Goal: Information Seeking & Learning: Learn about a topic

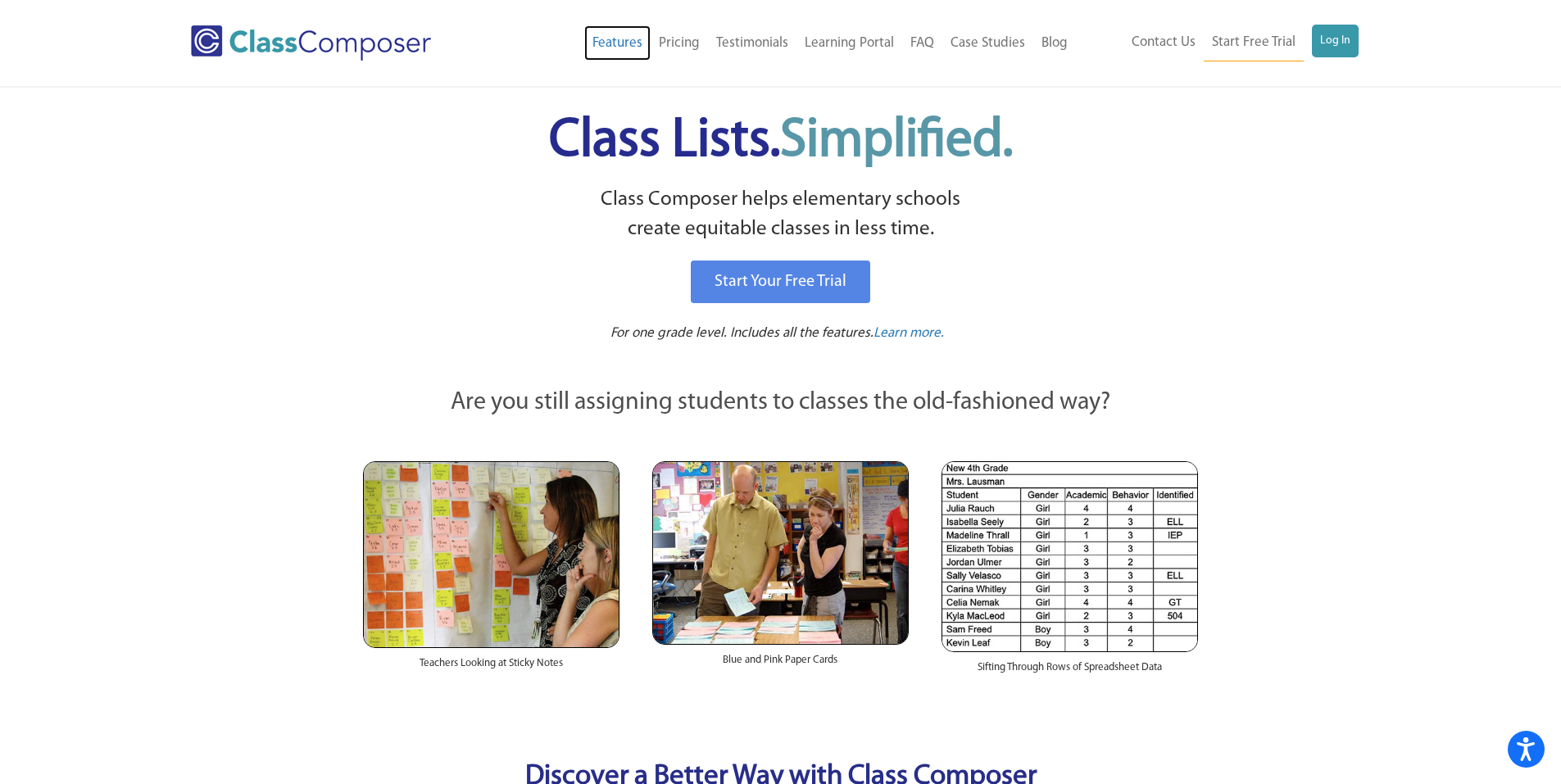
click at [616, 43] on link "Features" at bounding box center [617, 43] width 66 height 36
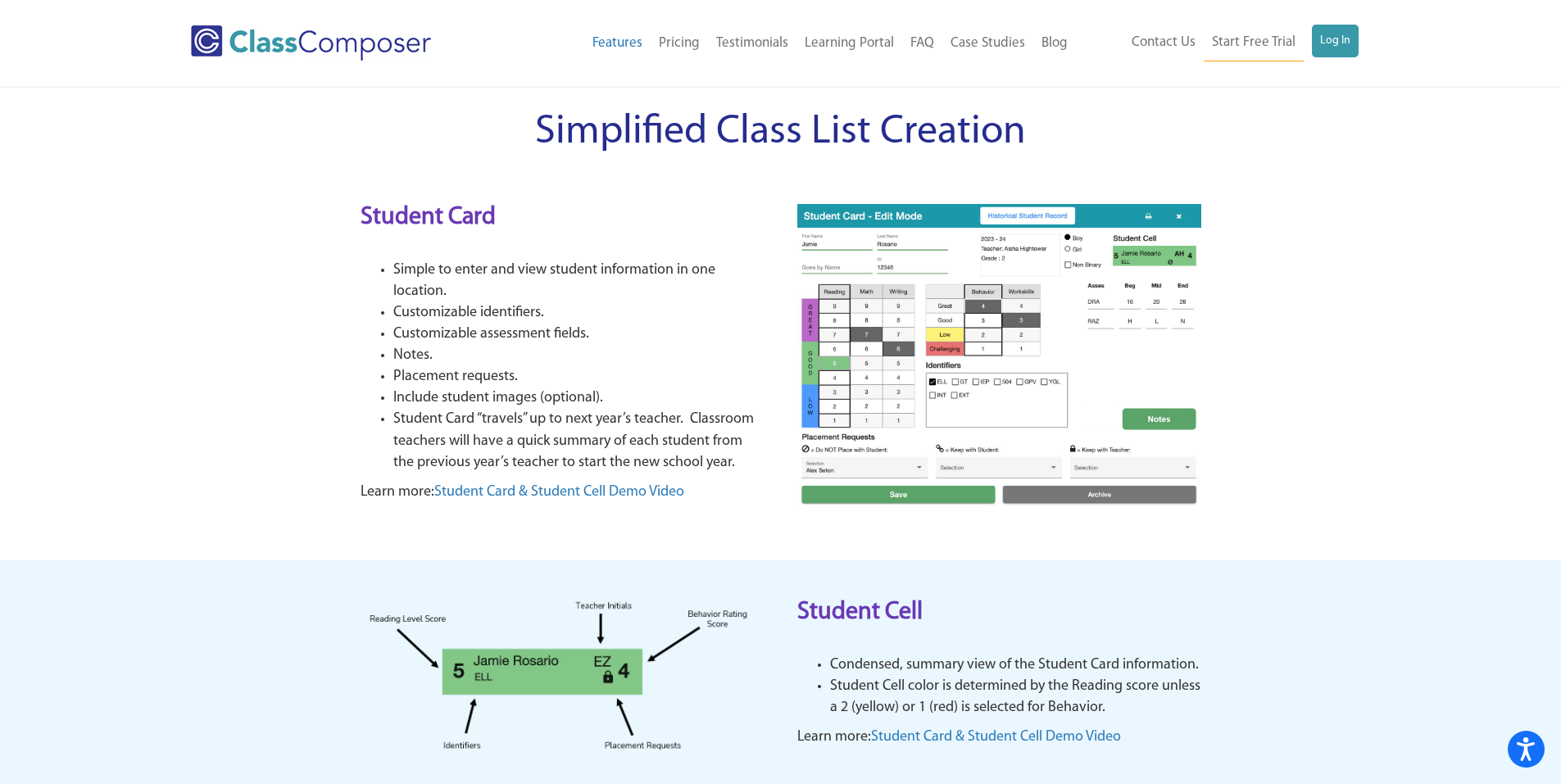
click at [1023, 400] on img at bounding box center [999, 355] width 404 height 304
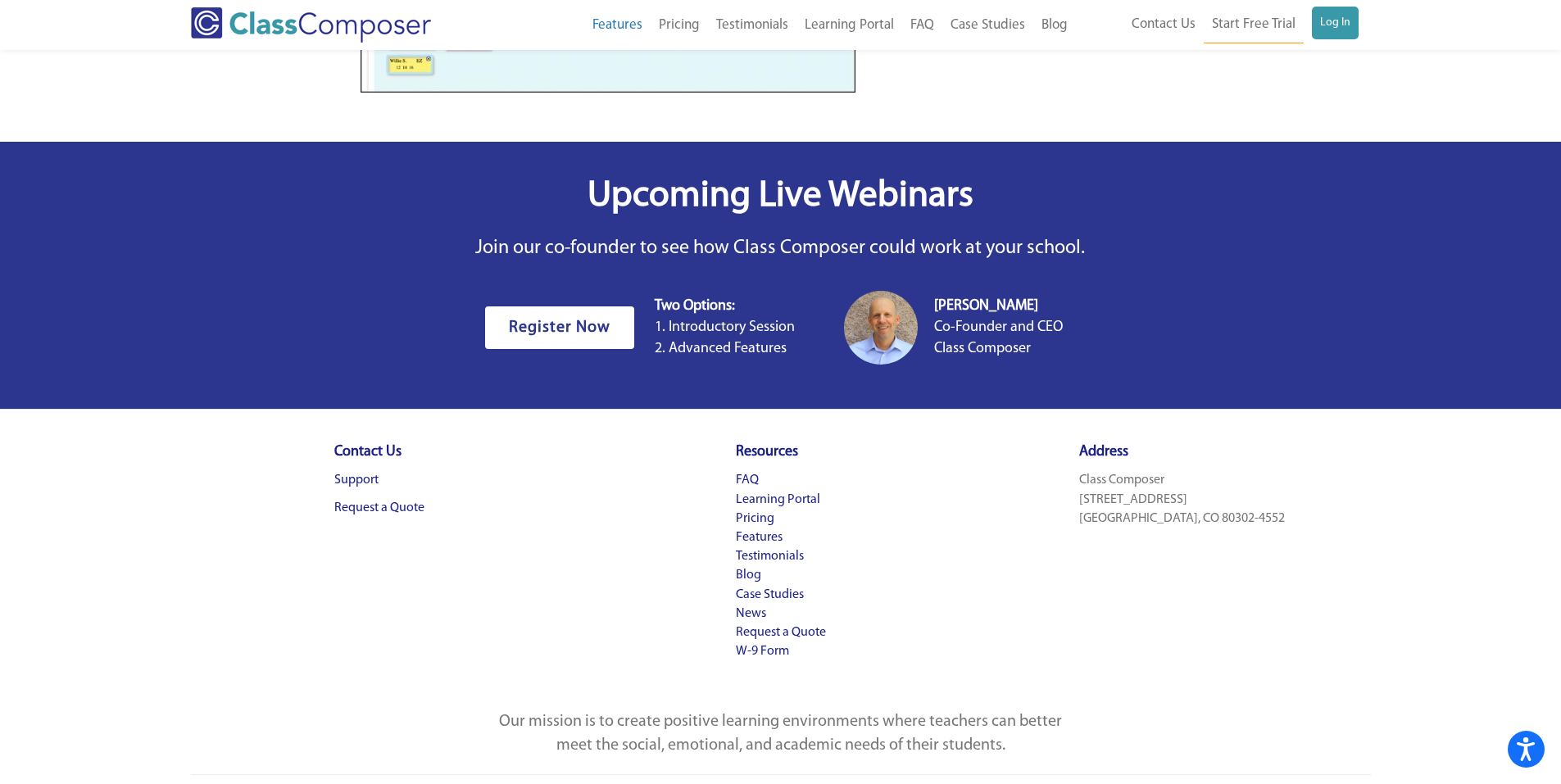
scroll to position [3135, 0]
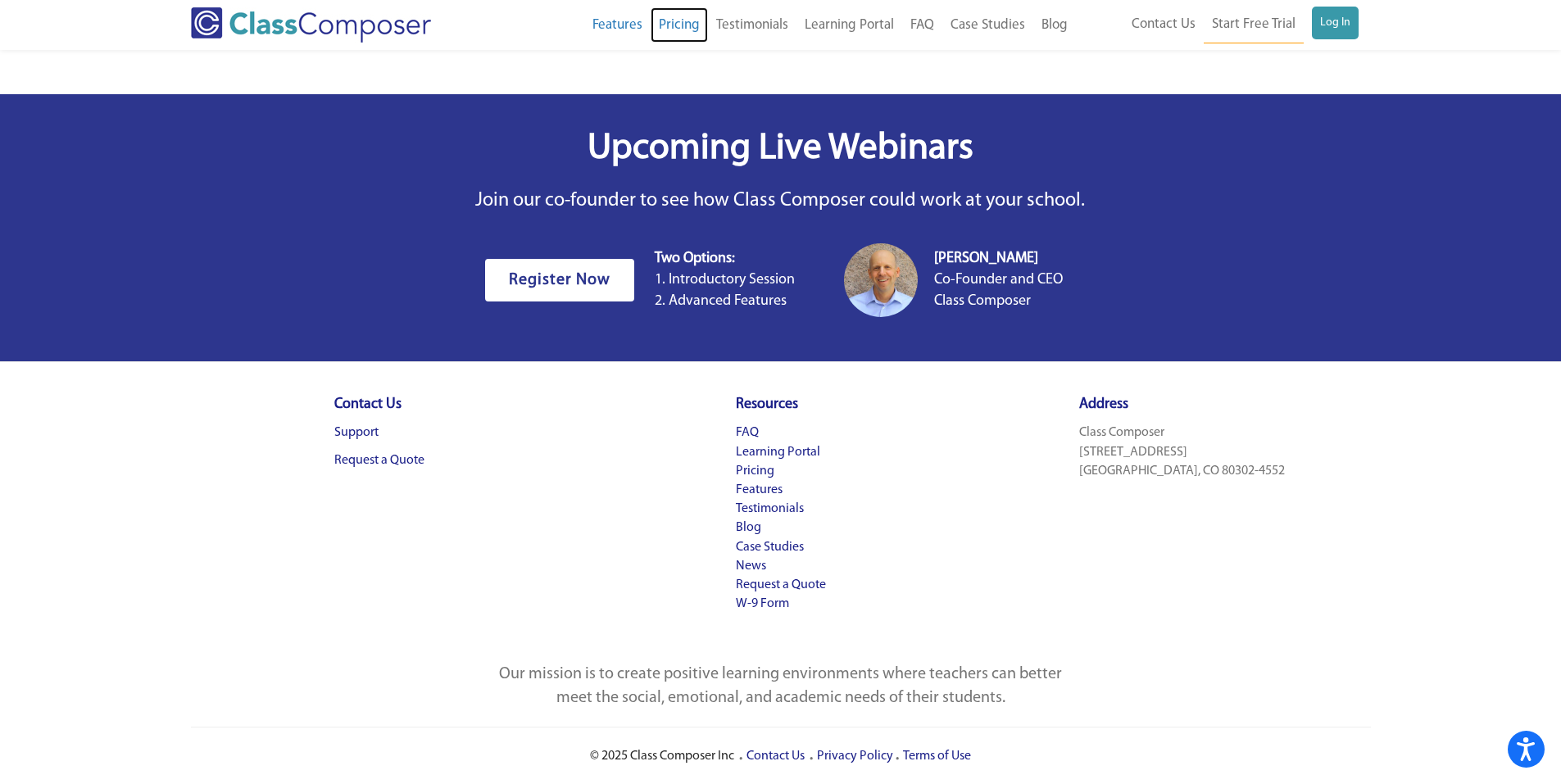
click at [692, 30] on link "Pricing" at bounding box center [679, 25] width 57 height 36
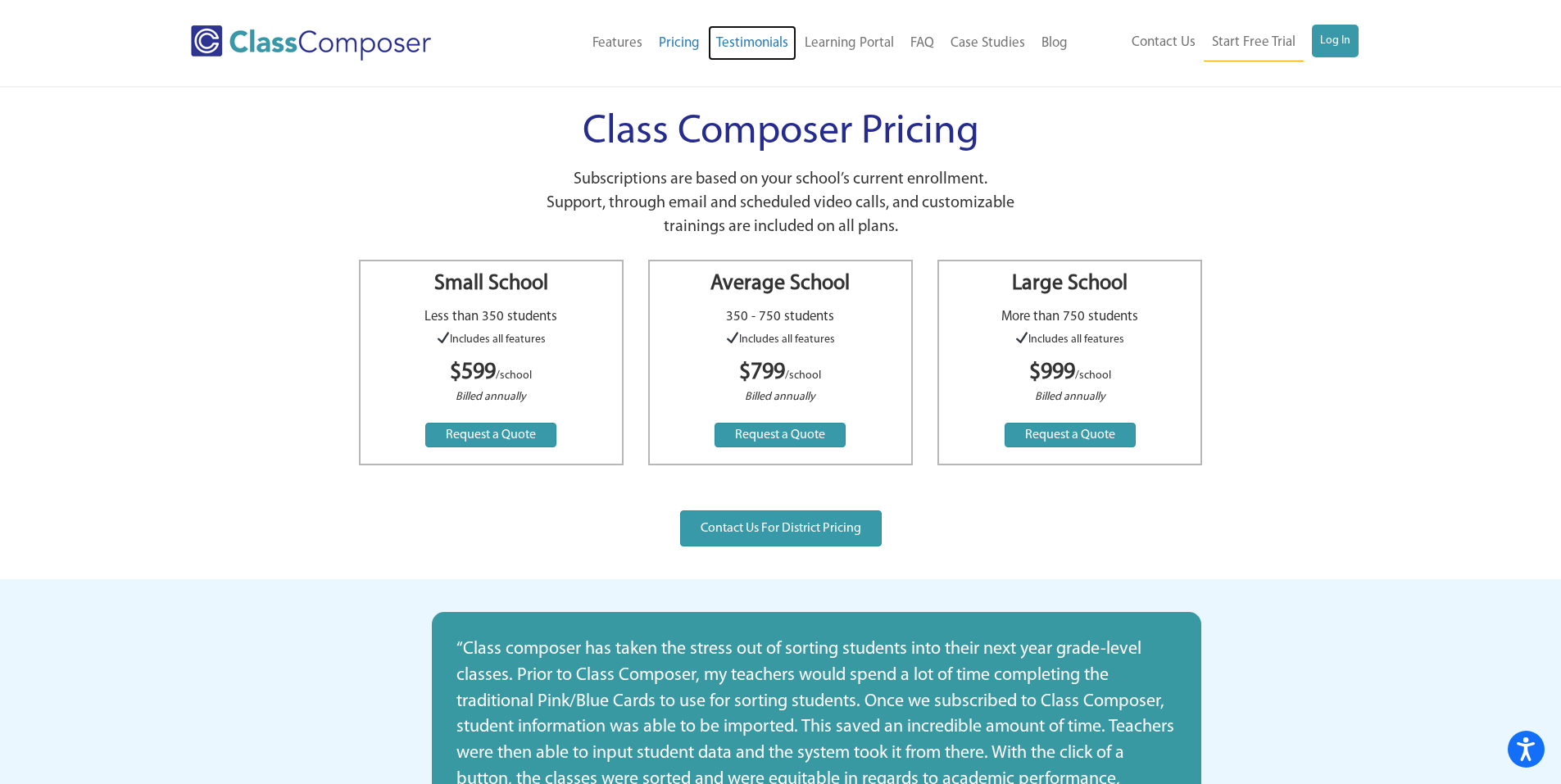
click at [735, 35] on link "Testimonials" at bounding box center [751, 43] width 88 height 36
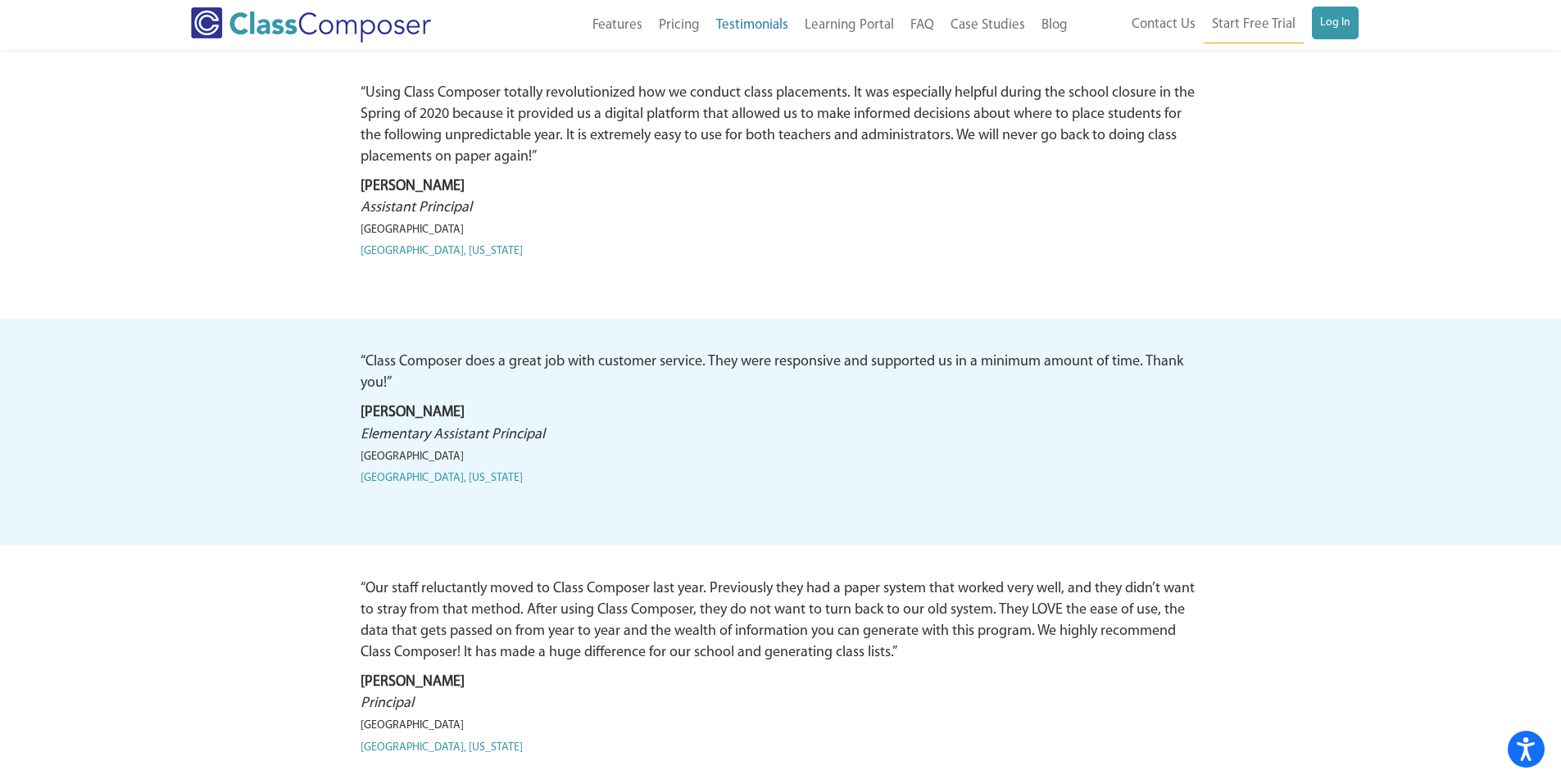
scroll to position [932, 0]
